Goal: Task Accomplishment & Management: Manage account settings

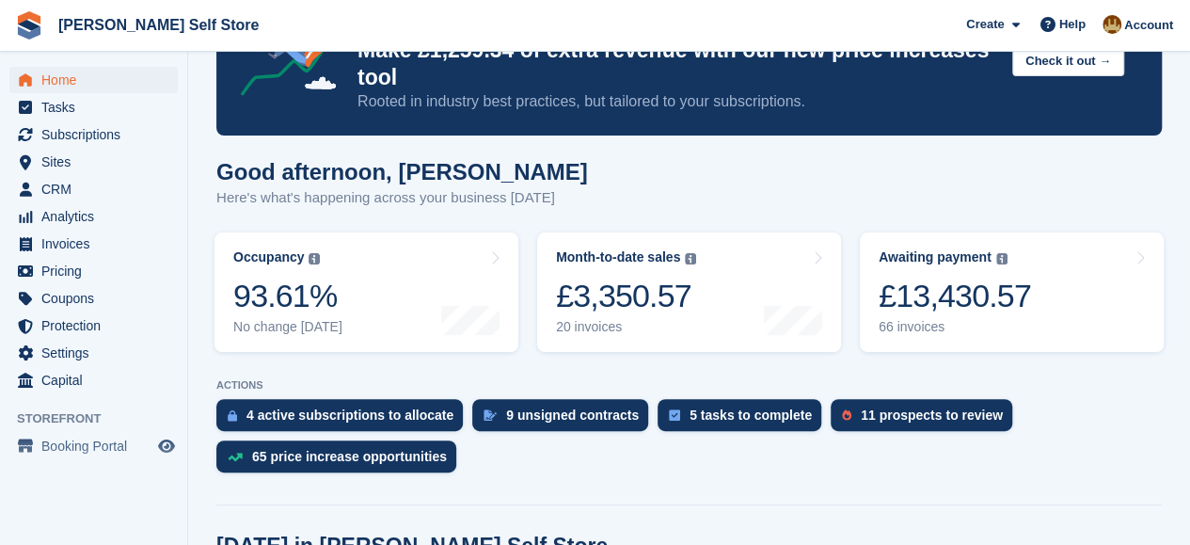
scroll to position [107, 0]
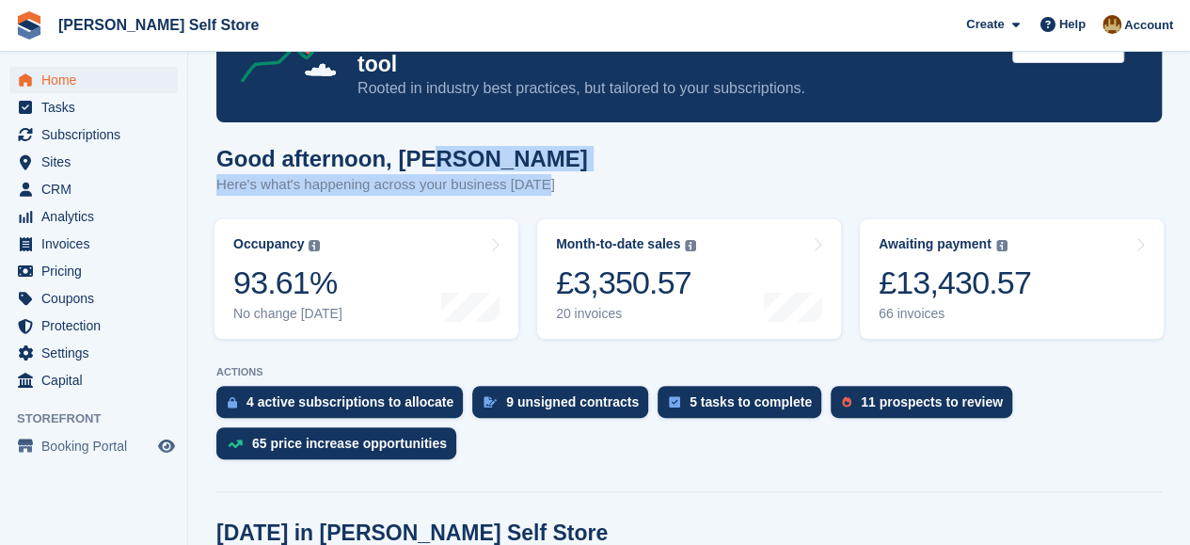
drag, startPoint x: 484, startPoint y: 155, endPoint x: 550, endPoint y: 194, distance: 77.1
click at [550, 194] on div "Good afternoon, Tom Here's what's happening across your business today" at bounding box center [689, 182] width 946 height 72
click at [550, 187] on div "Good afternoon, Tom Here's what's happening across your business today" at bounding box center [689, 182] width 946 height 72
drag, startPoint x: 558, startPoint y: 186, endPoint x: 219, endPoint y: 156, distance: 340.1
click at [219, 156] on div "Good afternoon, Tom Here's what's happening across your business today" at bounding box center [689, 182] width 946 height 72
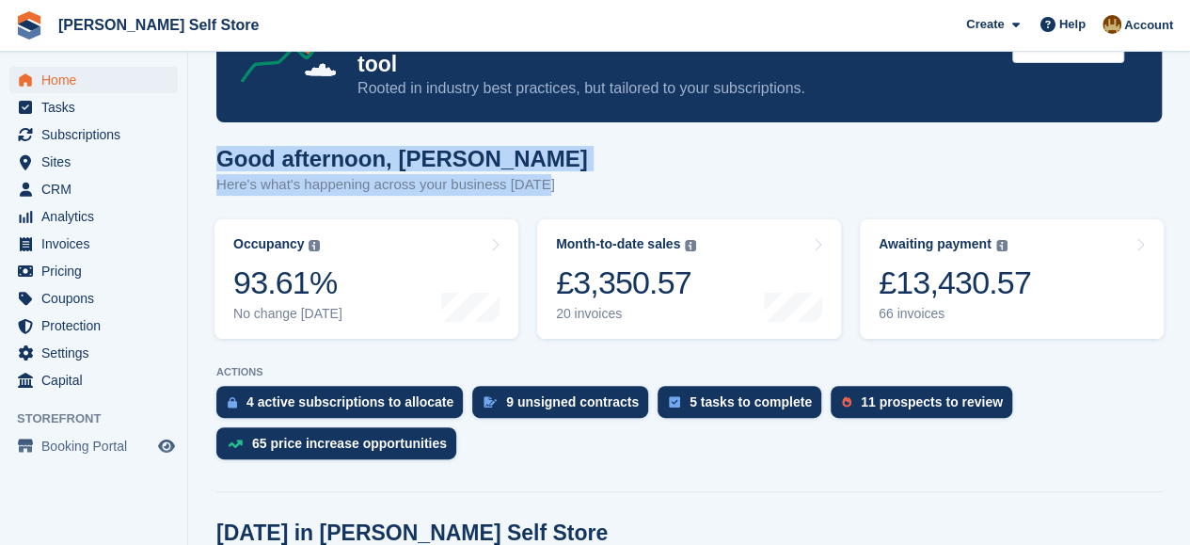
click at [219, 156] on h1 "Good afternoon, Tom" at bounding box center [402, 158] width 372 height 25
drag, startPoint x: 219, startPoint y: 156, endPoint x: 550, endPoint y: 184, distance: 331.5
click at [550, 184] on div "Good afternoon, Tom Here's what's happening across your business today" at bounding box center [689, 182] width 946 height 72
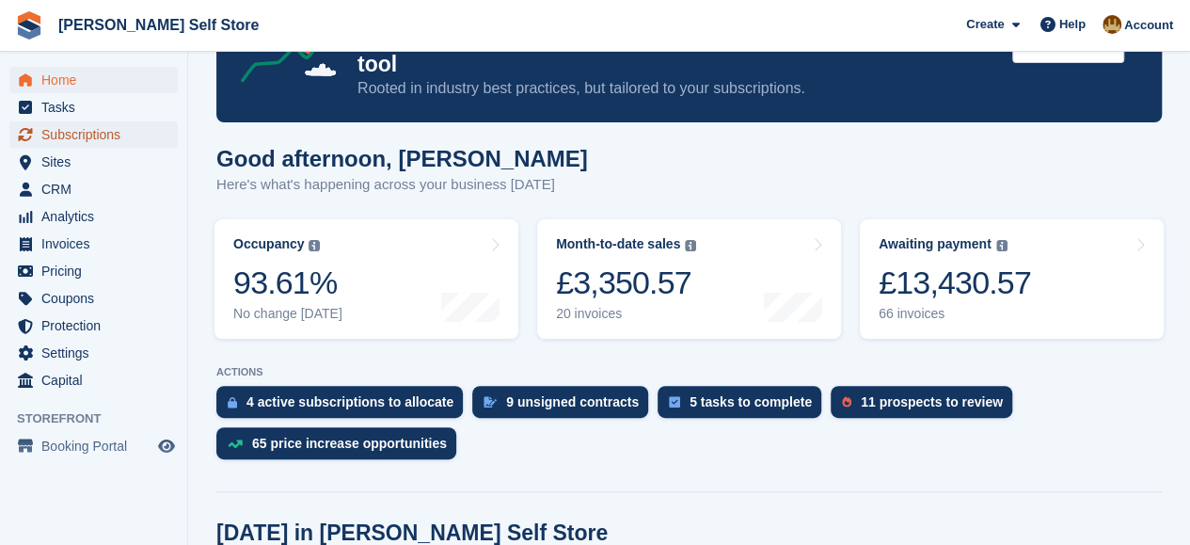
click at [105, 130] on span "Subscriptions" at bounding box center [97, 134] width 113 height 26
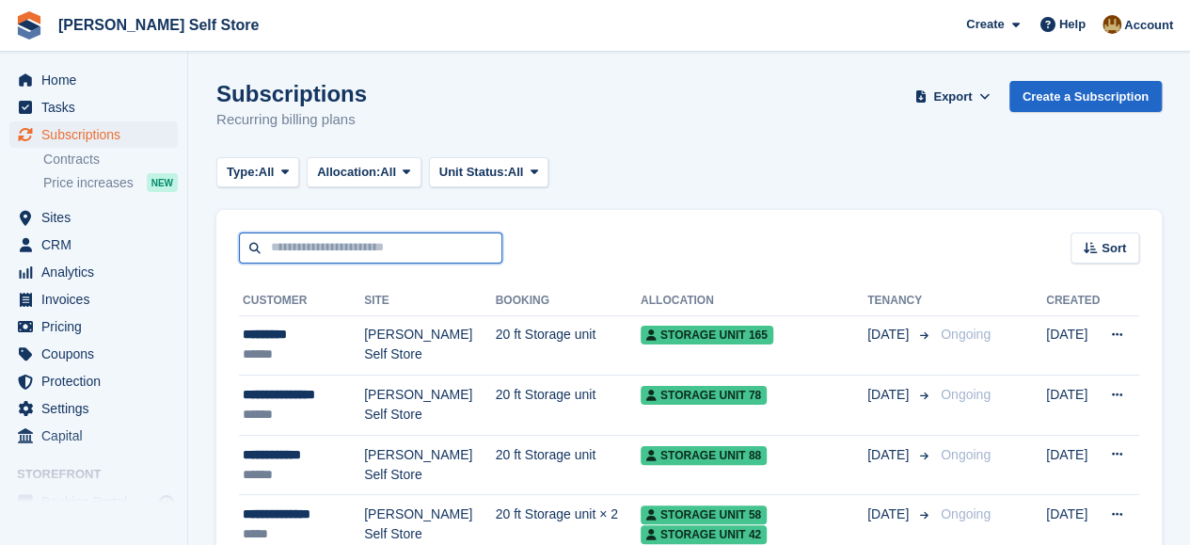
click at [342, 247] on input "text" at bounding box center [370, 247] width 263 height 31
type input "*****"
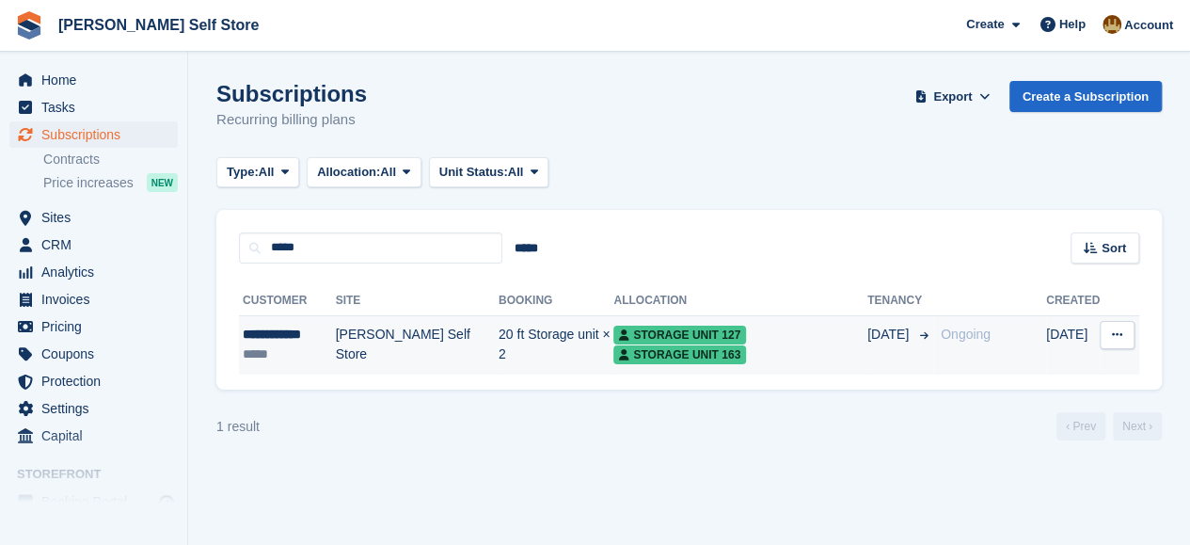
click at [291, 328] on div "**********" at bounding box center [289, 335] width 93 height 20
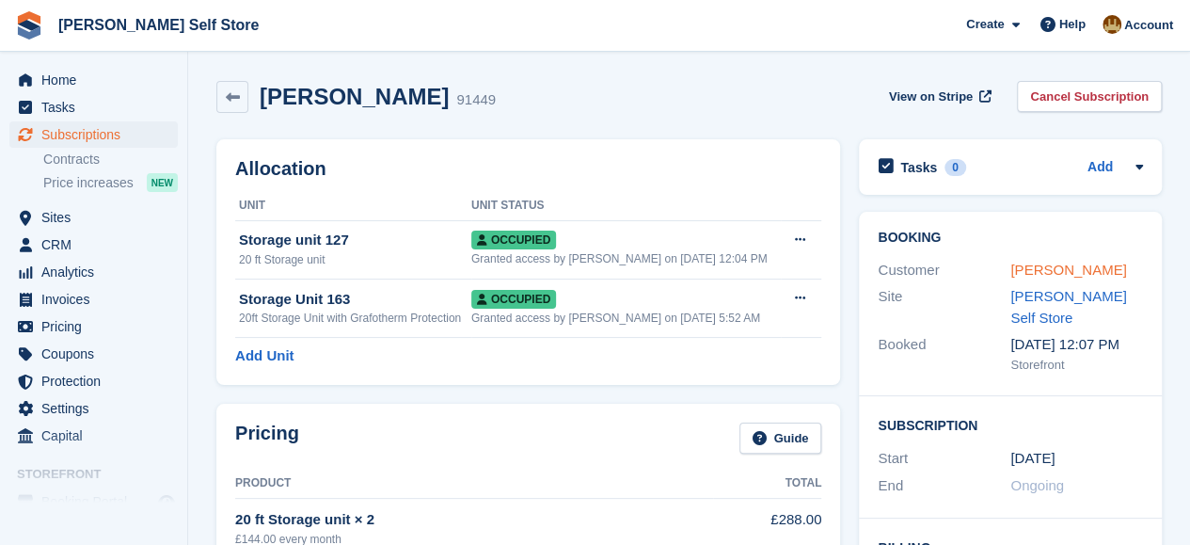
click at [1069, 271] on link "Andrew Neate" at bounding box center [1069, 270] width 116 height 16
